Goal: Information Seeking & Learning: Understand process/instructions

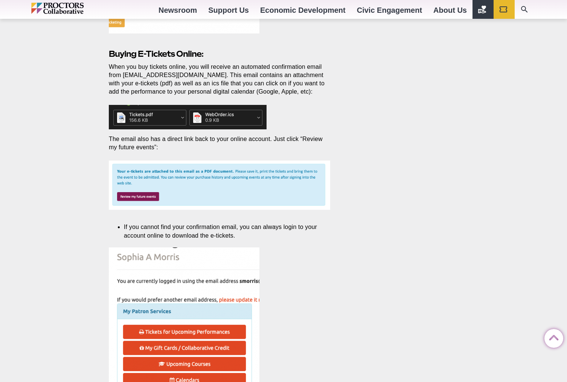
scroll to position [78, 0]
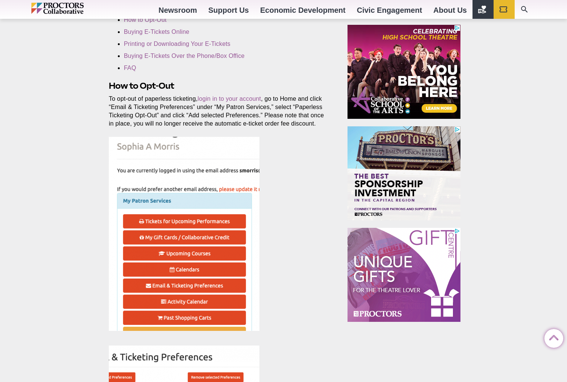
scroll to position [236, 0]
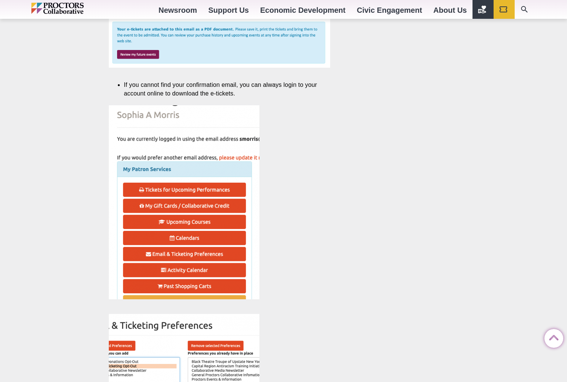
scroll to position [235, 0]
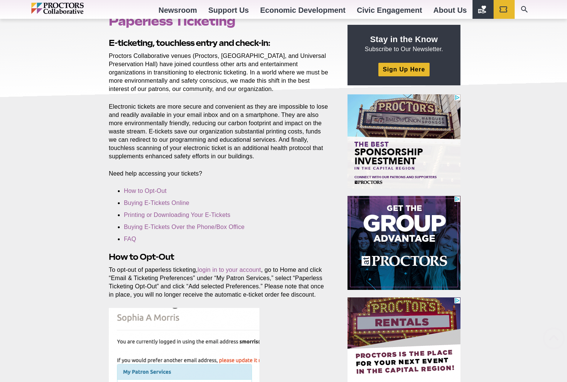
scroll to position [426, 0]
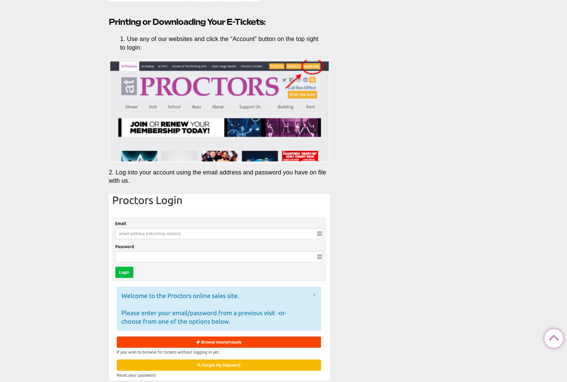
scroll to position [78, 0]
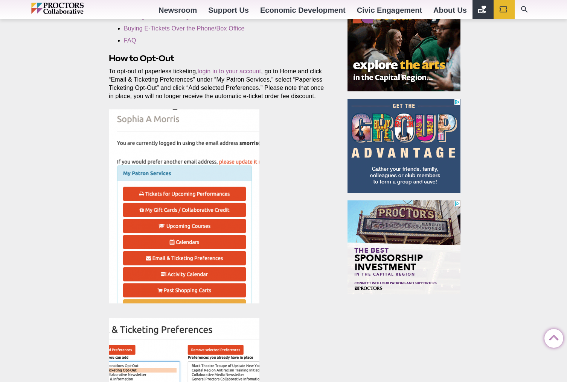
scroll to position [264, 0]
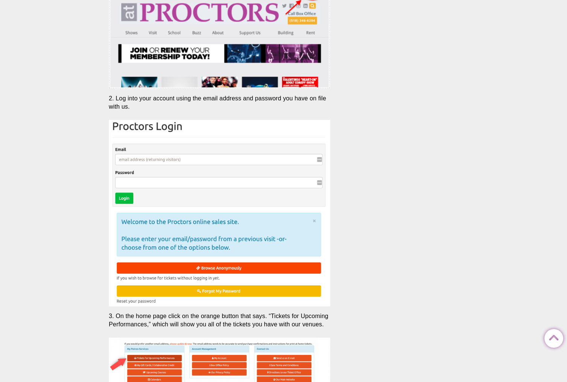
scroll to position [78, 0]
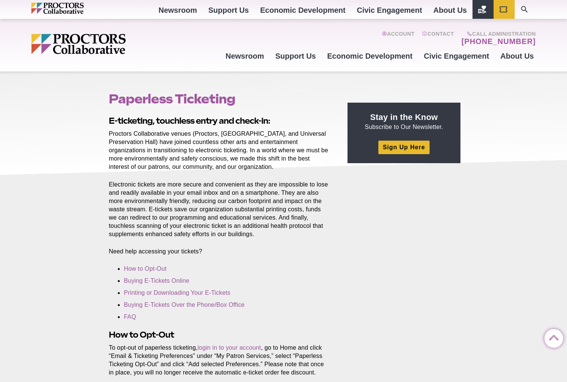
scroll to position [1564, 0]
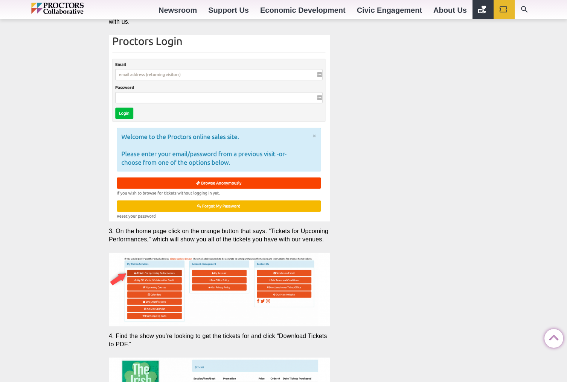
scroll to position [264, 0]
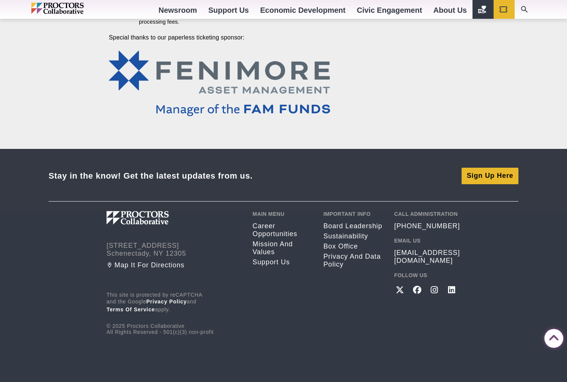
scroll to position [78, 0]
